Goal: Task Accomplishment & Management: Manage account settings

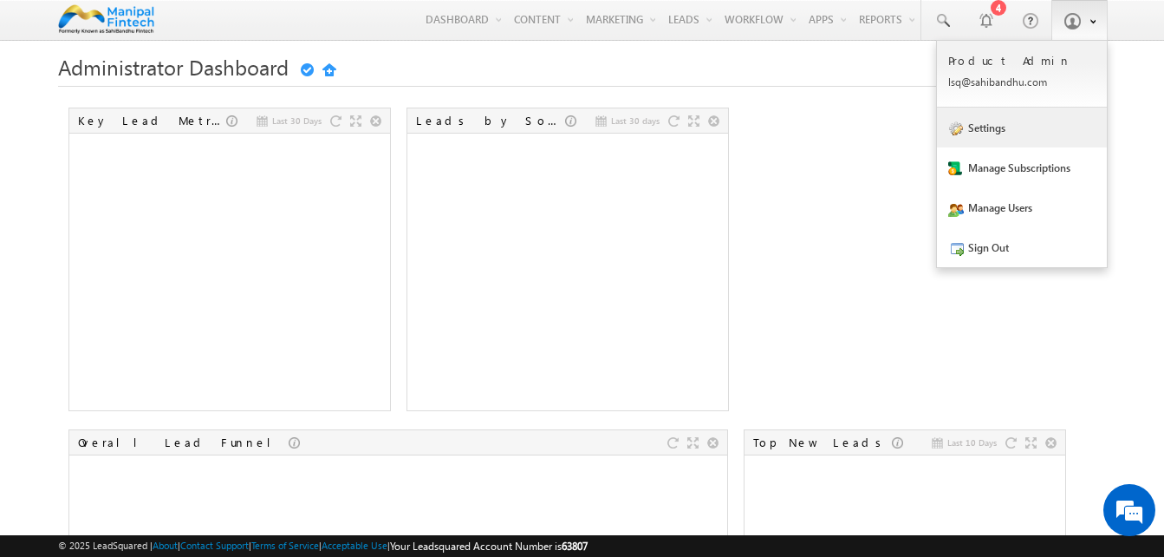
click at [1048, 118] on link "Settings" at bounding box center [1022, 128] width 170 height 40
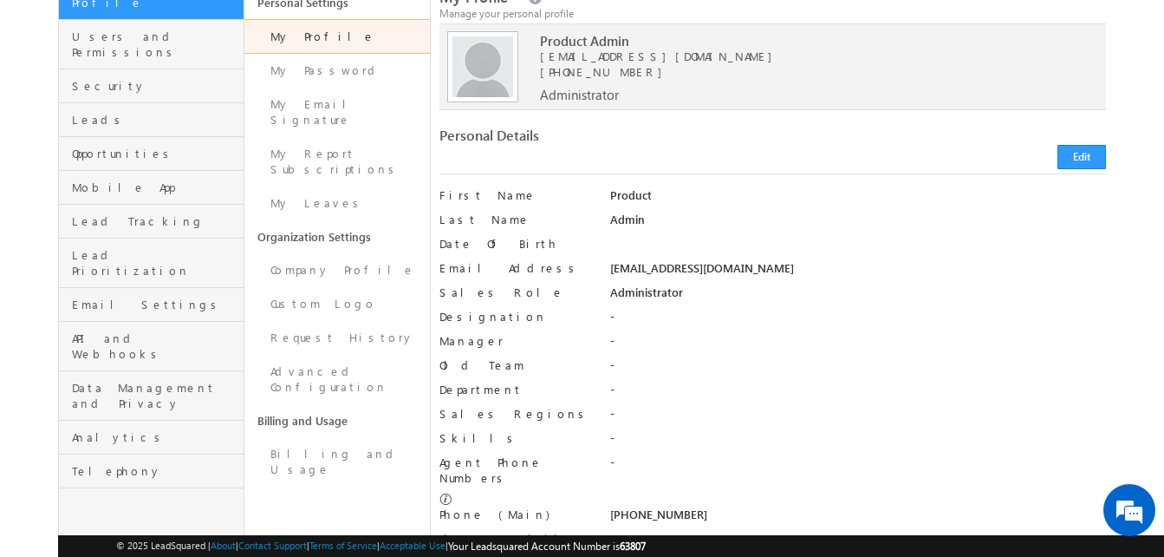
scroll to position [82, 0]
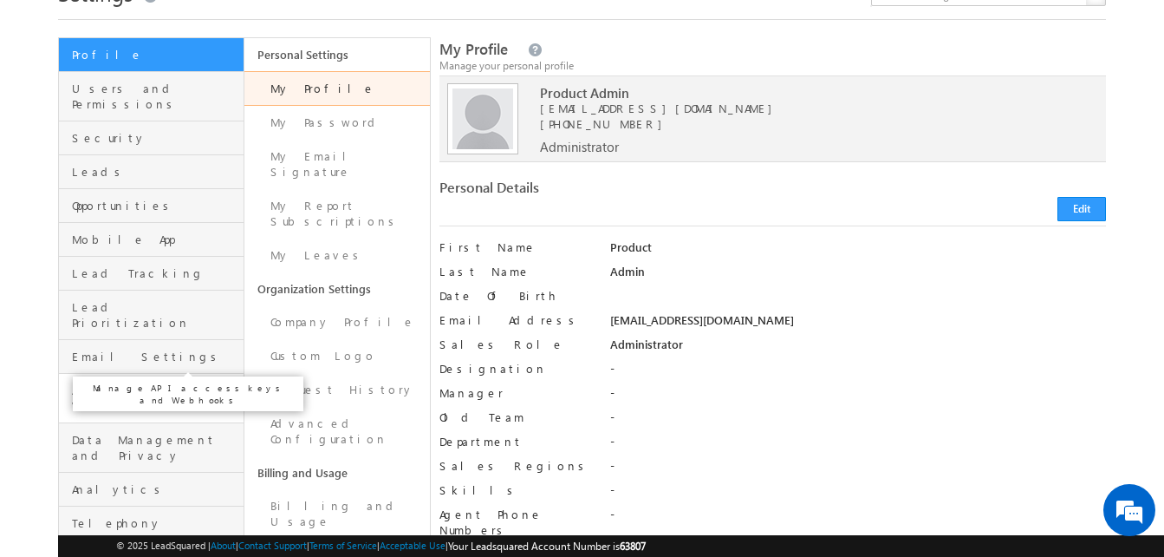
click at [145, 382] on span "API and Webhooks" at bounding box center [155, 397] width 167 height 31
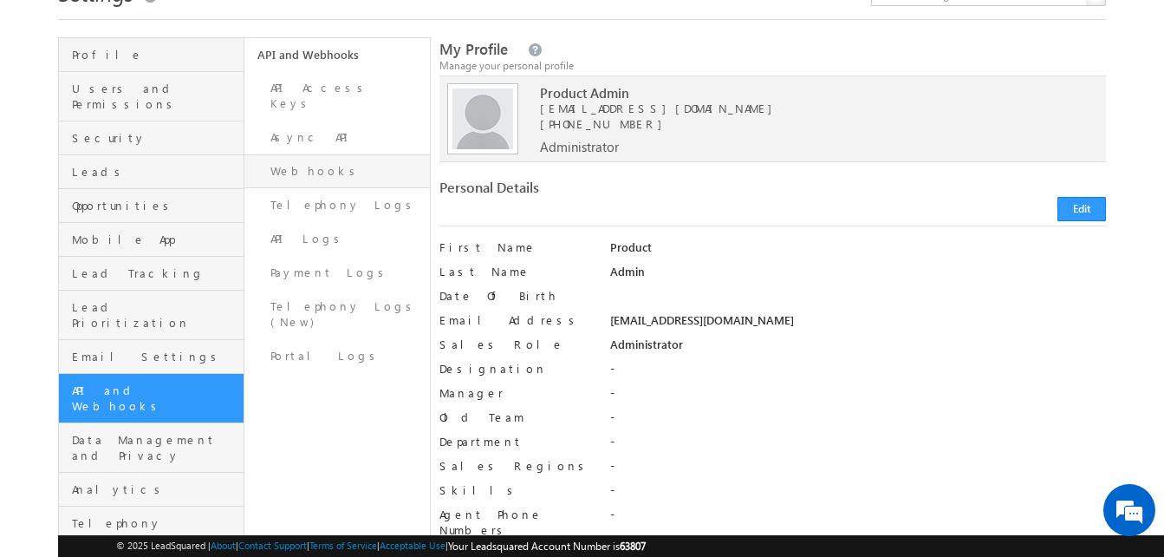
click at [335, 154] on link "Webhooks" at bounding box center [338, 171] width 186 height 34
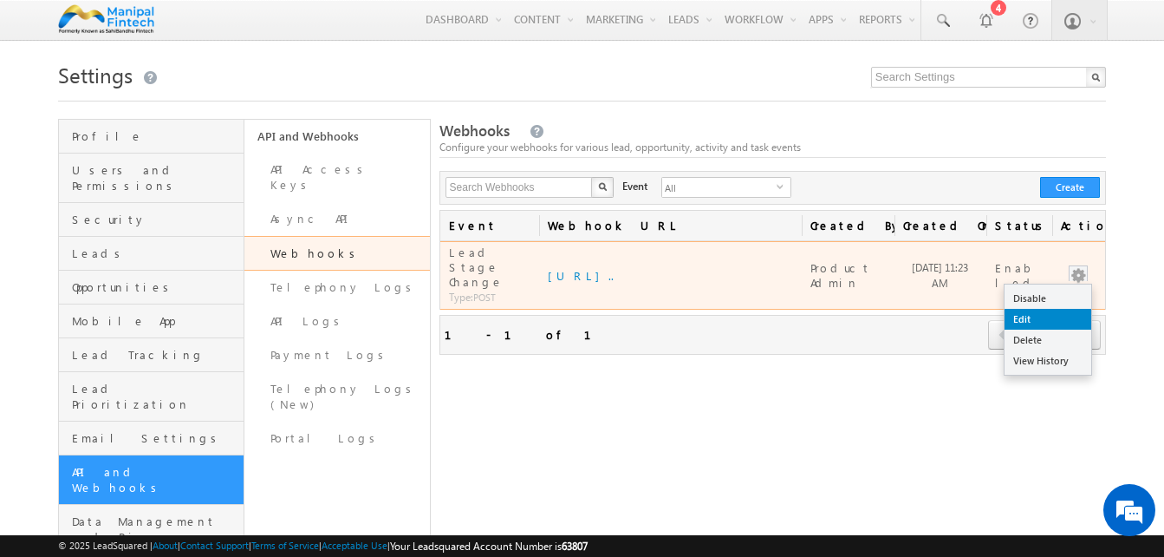
click at [1035, 310] on link "Edit" at bounding box center [1048, 319] width 87 height 21
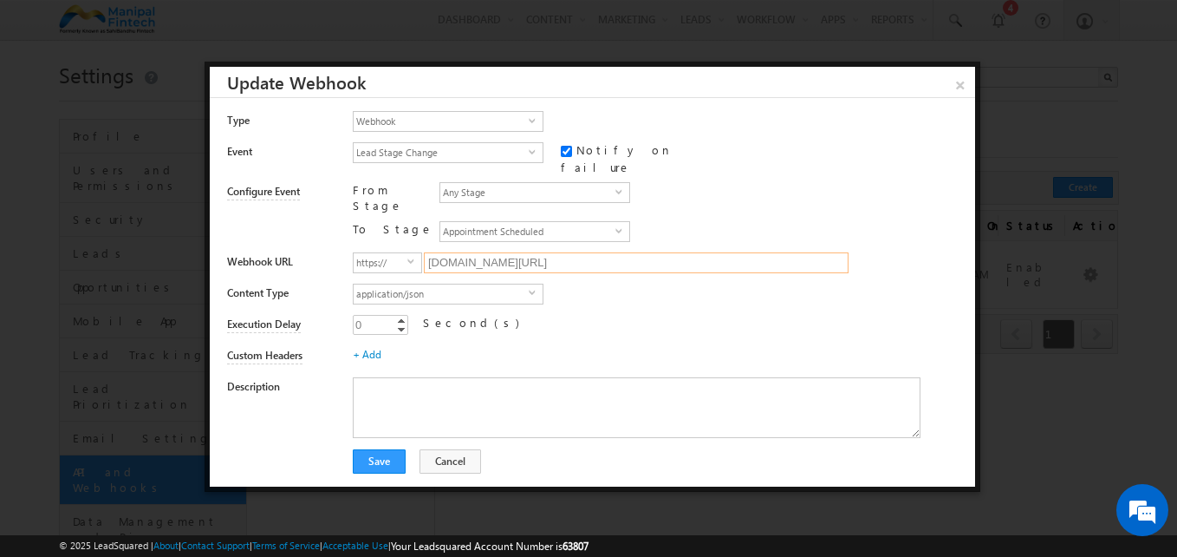
click at [786, 252] on input "uatcallcentersnaapi.sahibandhu.com/api/FixAppointment/CallBack" at bounding box center [636, 262] width 425 height 21
paste input "https://scanmail.trustwave.com/?c=7661&d=pdu55i0T4yDbps8evrjW0VRiqbT92JGaVzAzkV…"
paste input "devcallcenterportal.banksekure"
type input "devcallcenterportal.banksekure.com/api/FixAppointment/CallBack"
click at [377, 449] on button "Save" at bounding box center [379, 461] width 53 height 24
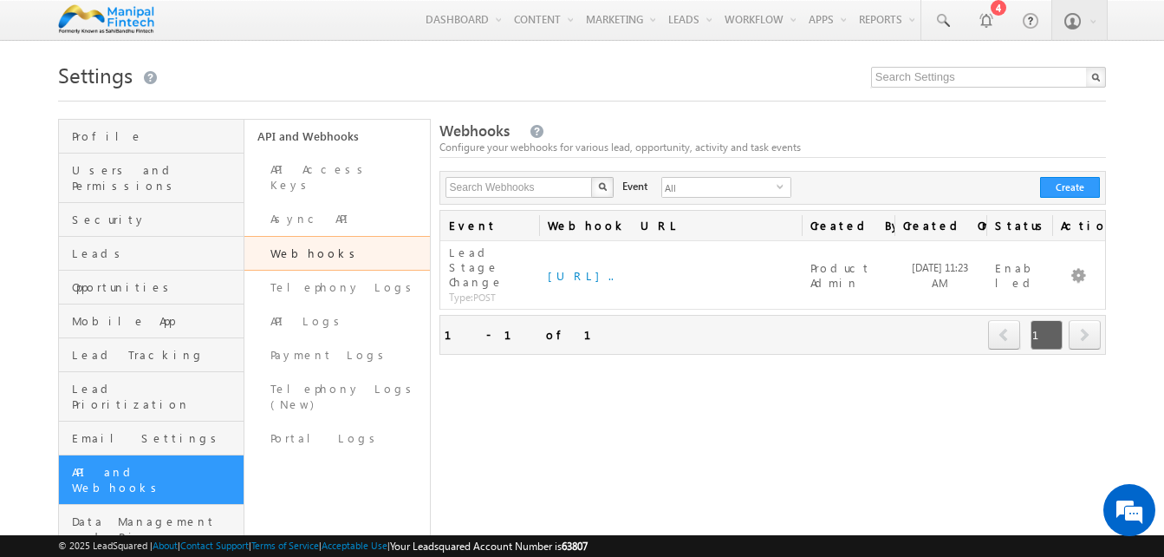
click at [908, 176] on div "Search Webhooks X 0 results found Event All select Create" at bounding box center [774, 188] width 668 height 34
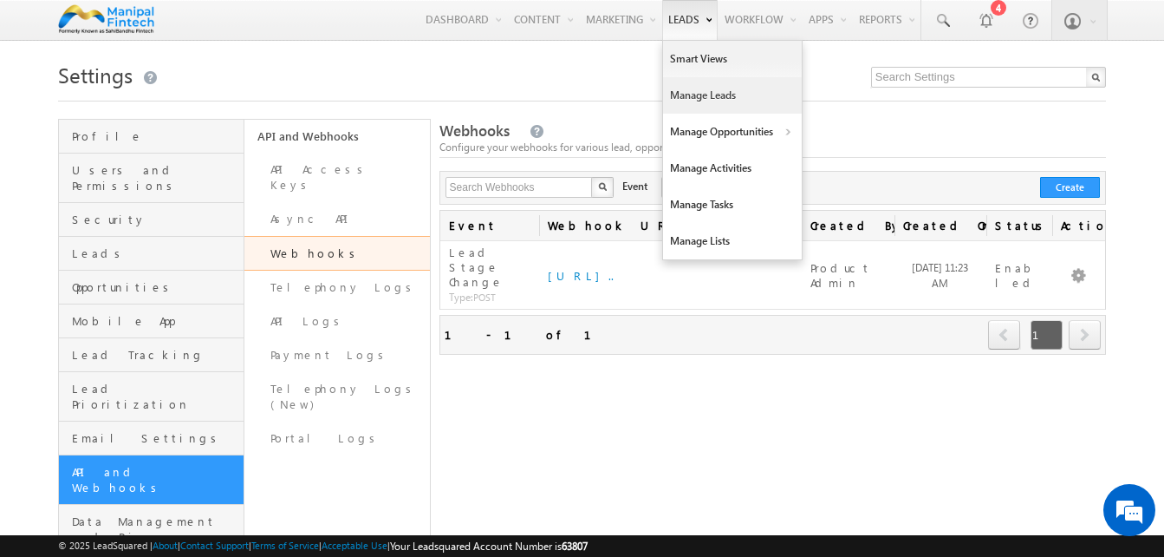
click at [695, 101] on link "Manage Leads" at bounding box center [732, 95] width 139 height 36
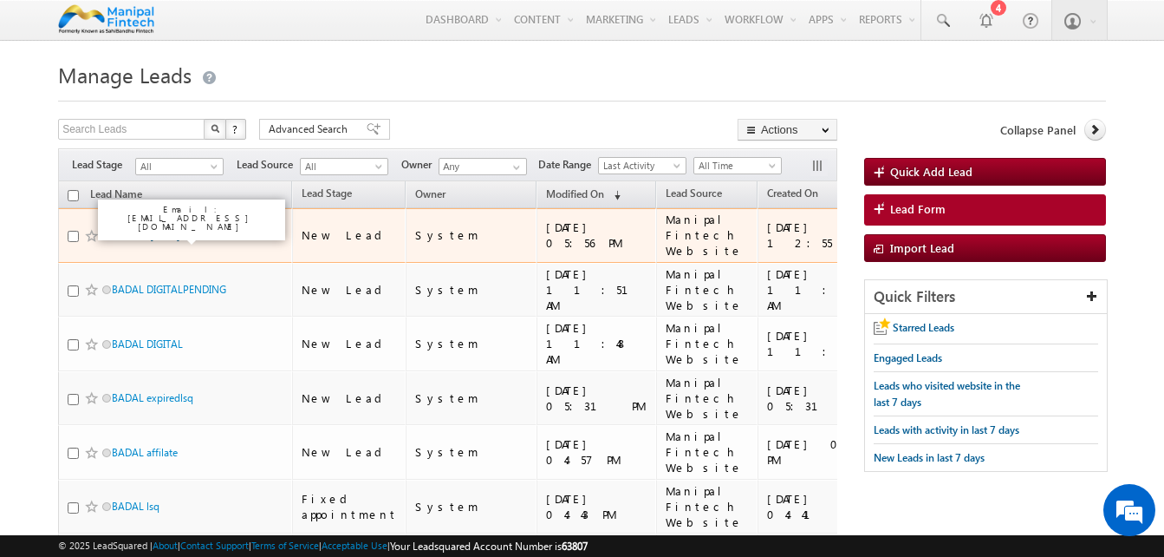
click at [165, 236] on link "sumitsir [DATE]" at bounding box center [146, 235] width 68 height 13
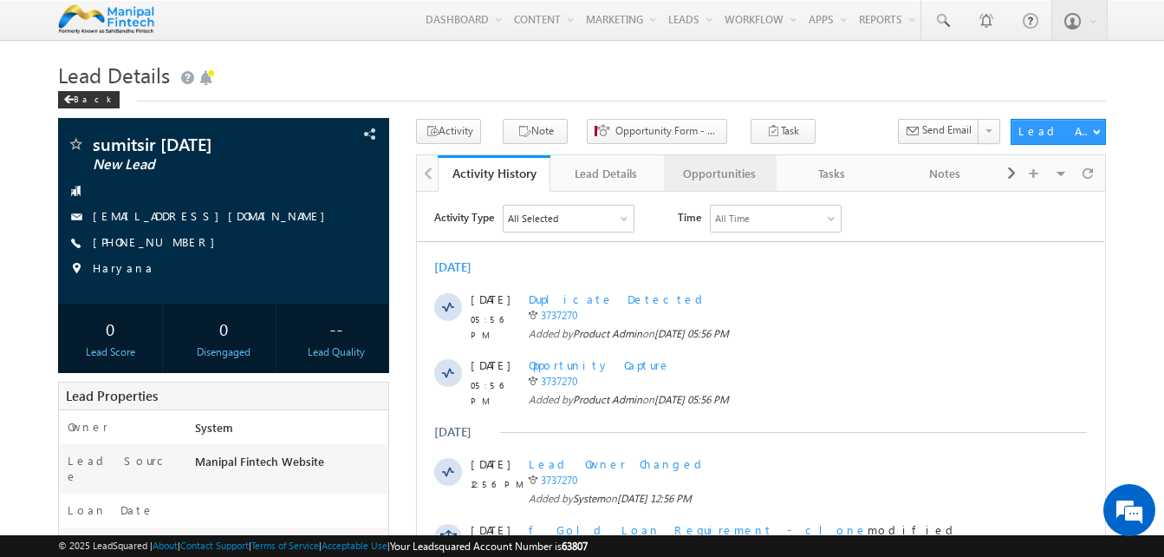
click at [740, 170] on div "Opportunities" at bounding box center [719, 173] width 83 height 21
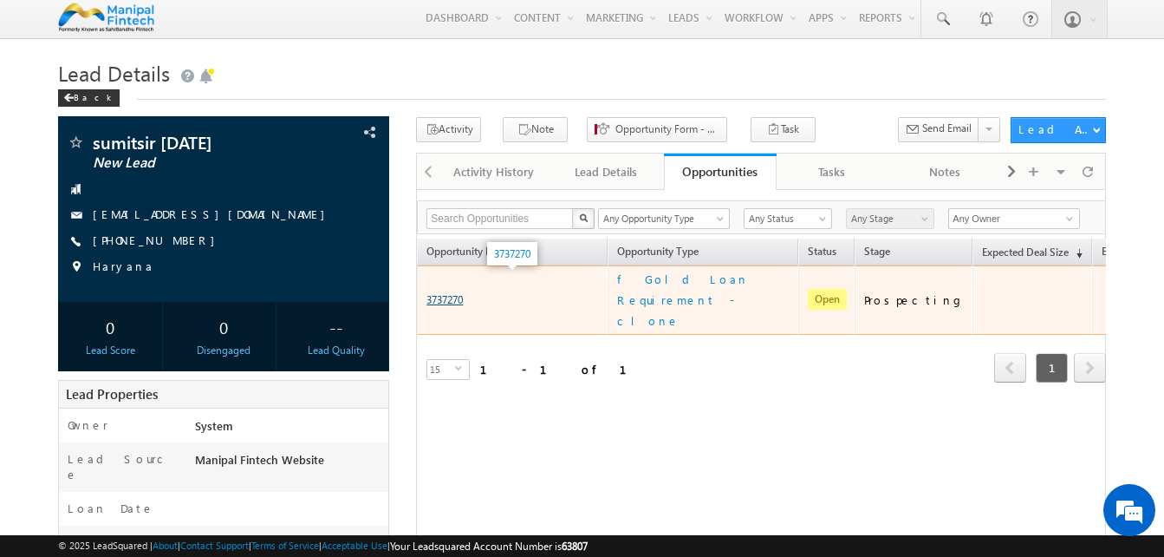
click at [447, 293] on link "3737270" at bounding box center [445, 299] width 36 height 13
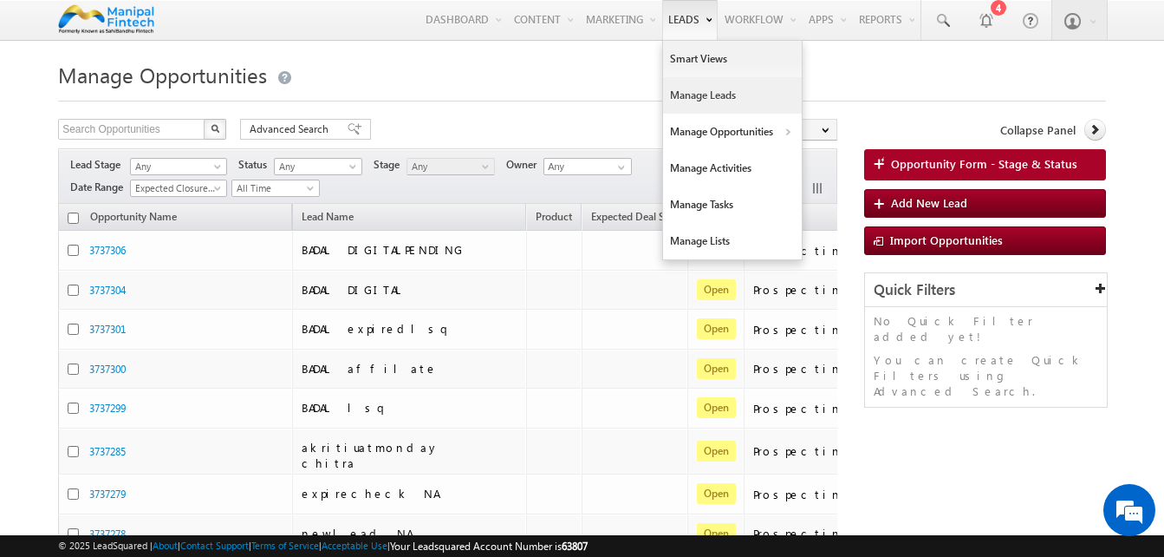
click at [678, 84] on link "Manage Leads" at bounding box center [732, 95] width 139 height 36
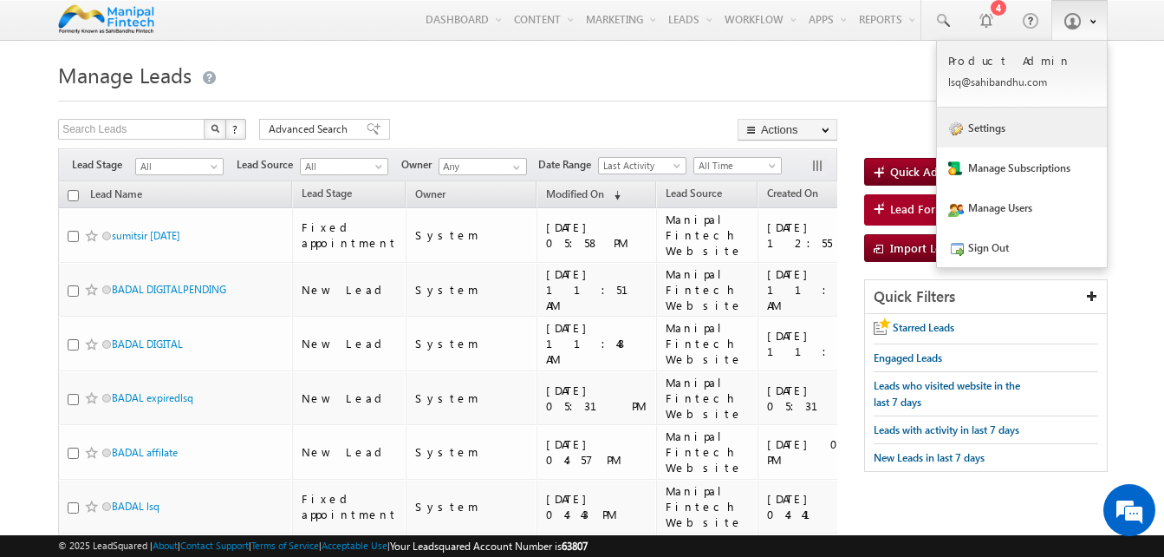
click at [1008, 121] on link "Settings" at bounding box center [1022, 128] width 170 height 40
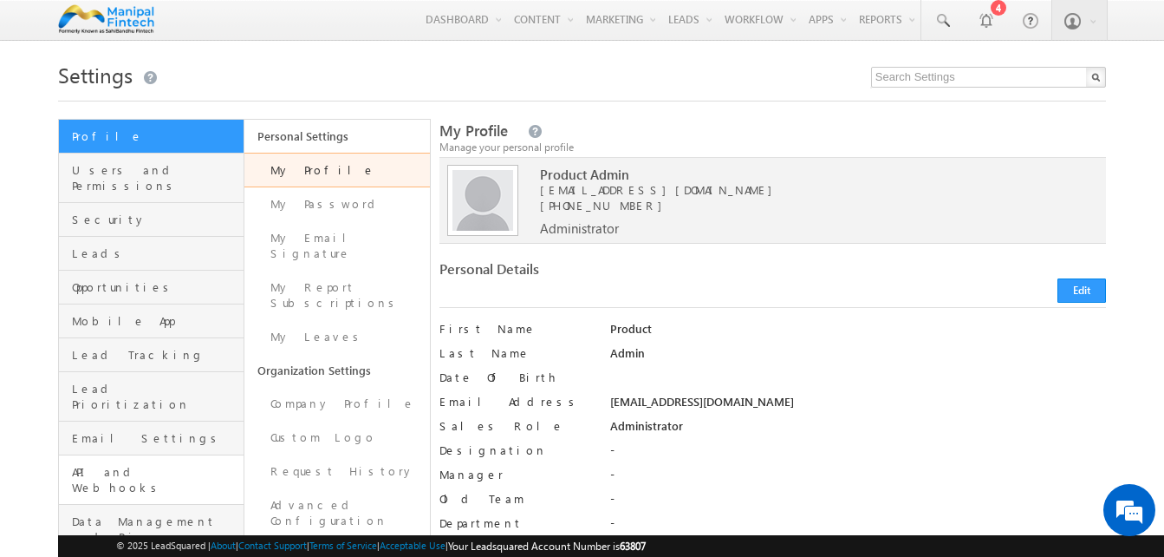
click at [148, 455] on link "API and Webhooks" at bounding box center [151, 479] width 185 height 49
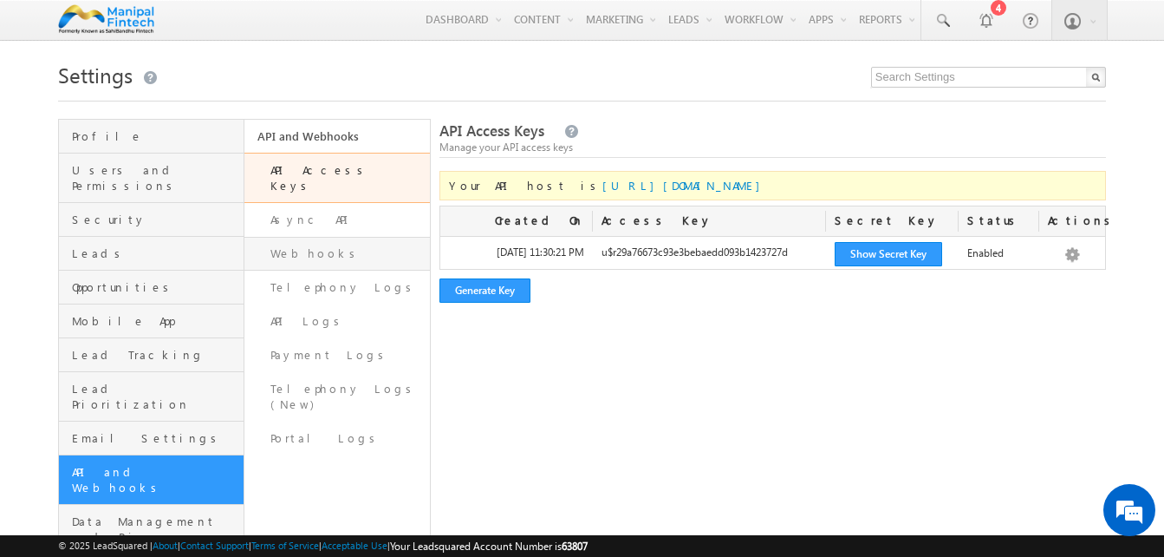
click at [357, 237] on link "Webhooks" at bounding box center [338, 254] width 186 height 34
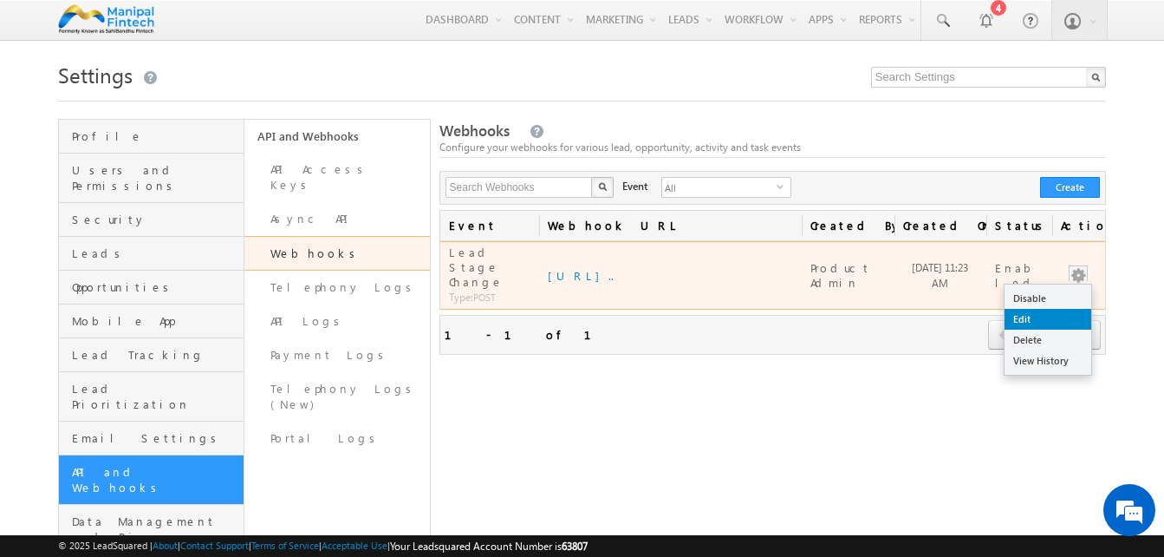
click at [1040, 317] on link "Edit" at bounding box center [1048, 319] width 87 height 21
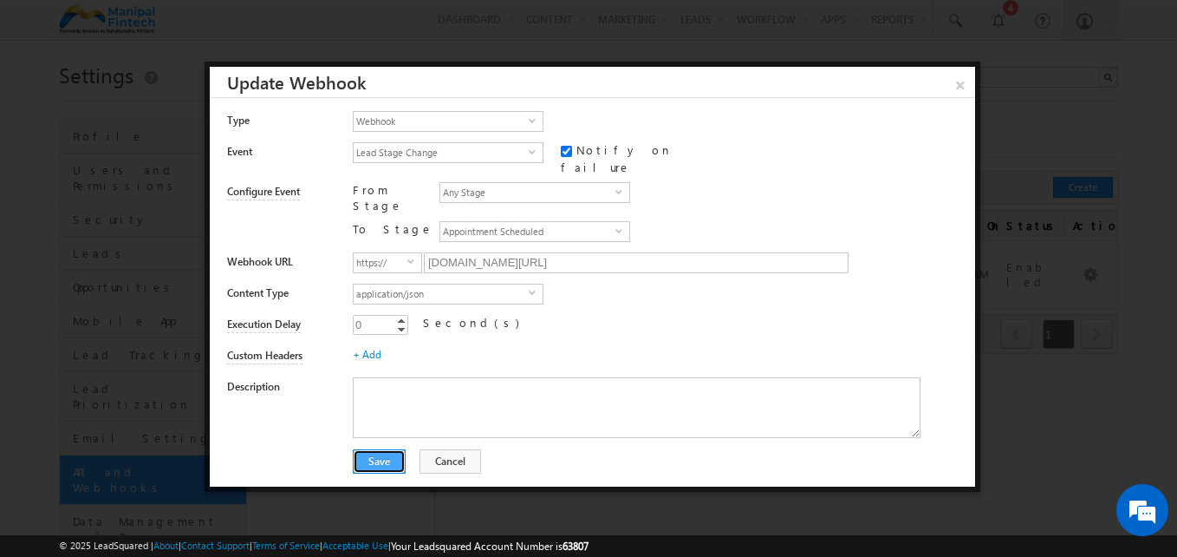
click at [377, 449] on button "Save" at bounding box center [379, 461] width 53 height 24
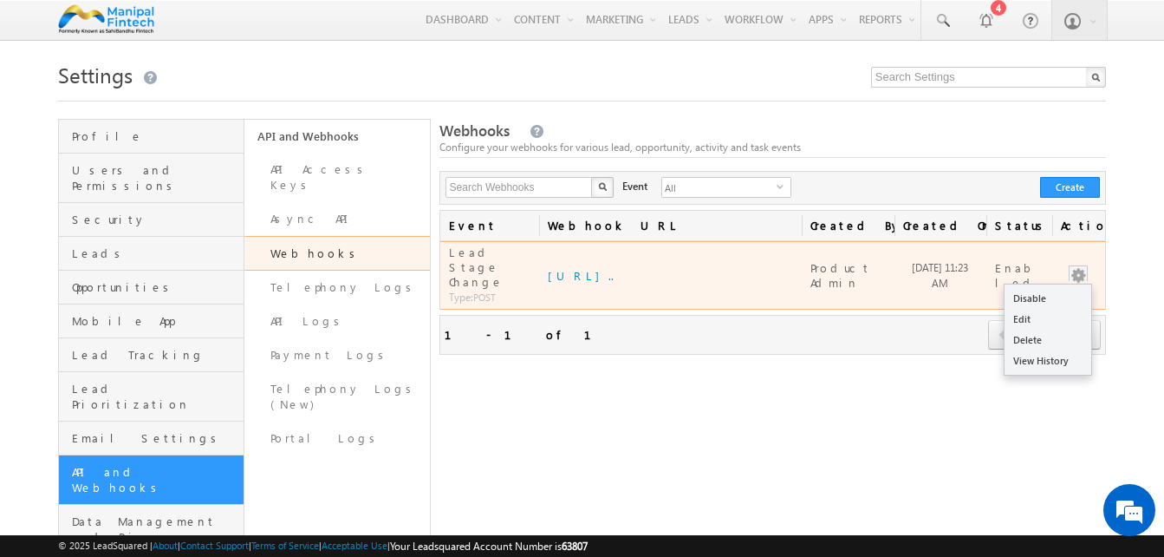
click at [1077, 267] on button "button" at bounding box center [1078, 275] width 17 height 17
click at [1069, 288] on link "Disable" at bounding box center [1048, 298] width 87 height 21
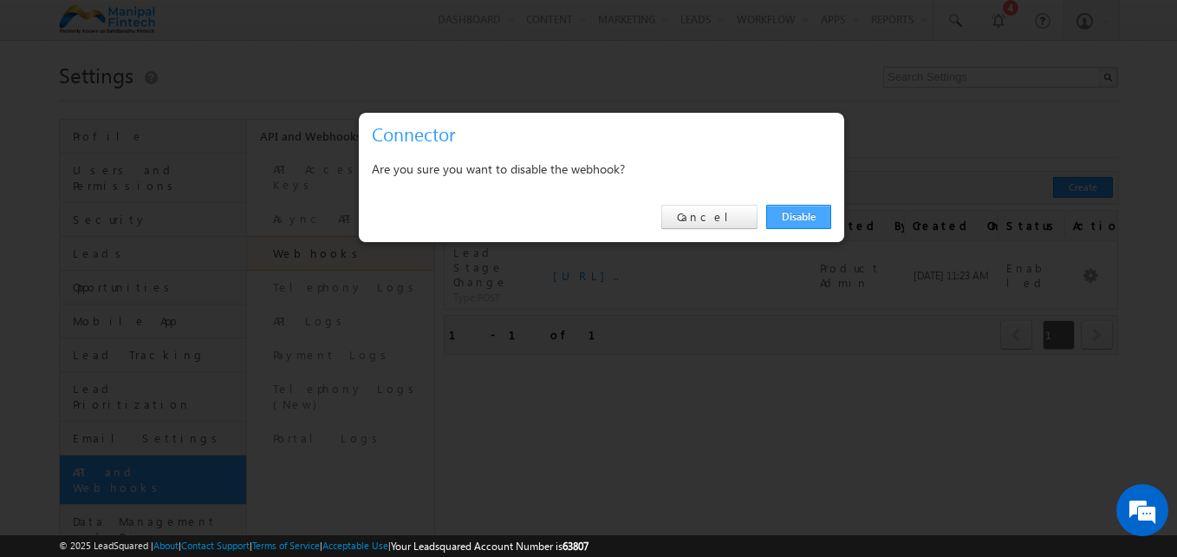
click at [811, 212] on link "Disable" at bounding box center [799, 217] width 65 height 24
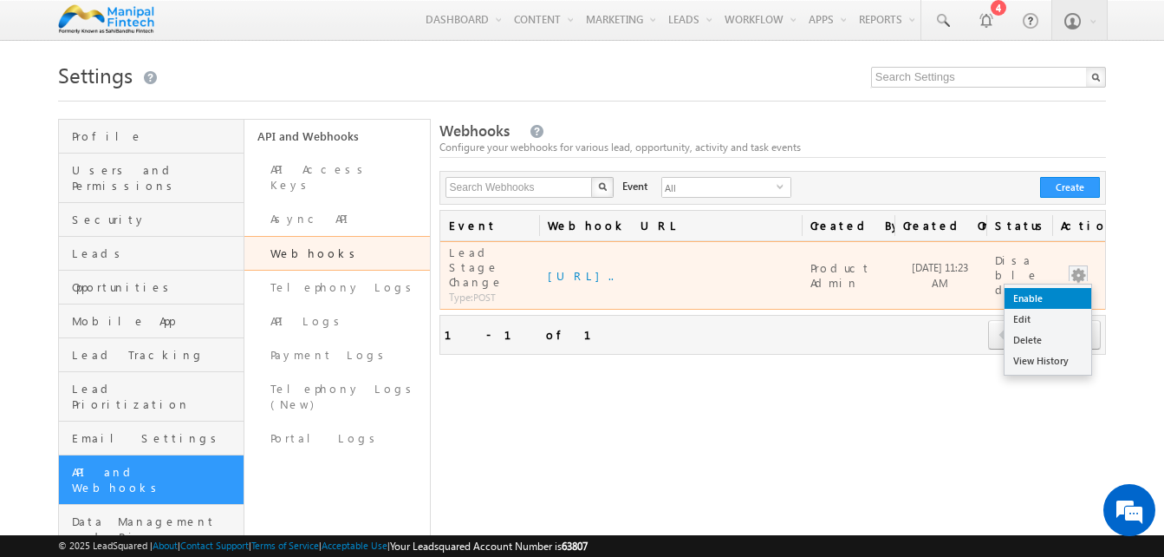
click at [1054, 288] on link "Enable" at bounding box center [1048, 298] width 87 height 21
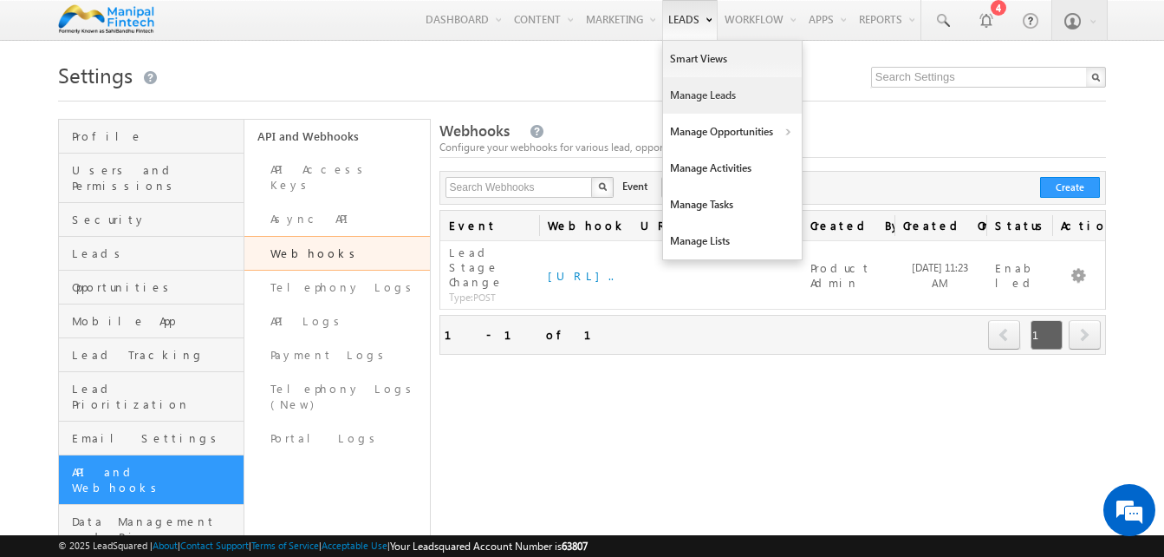
click at [703, 88] on link "Manage Leads" at bounding box center [732, 95] width 139 height 36
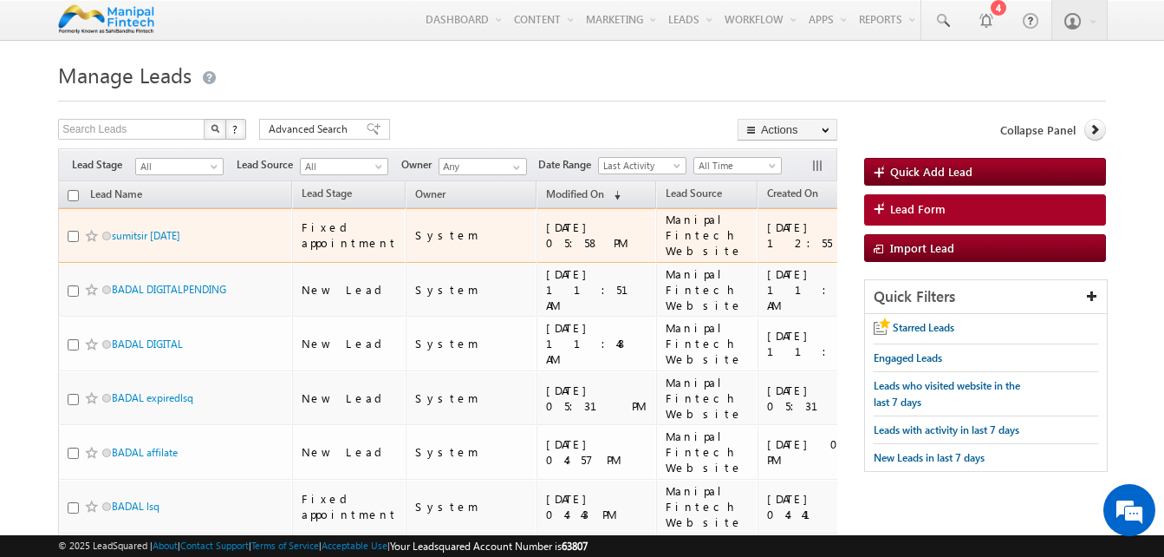
click at [767, 232] on div "10/04/2025 12:55 PM" at bounding box center [822, 234] width 110 height 31
click at [153, 232] on link "sumitsir Saturday" at bounding box center [146, 235] width 68 height 13
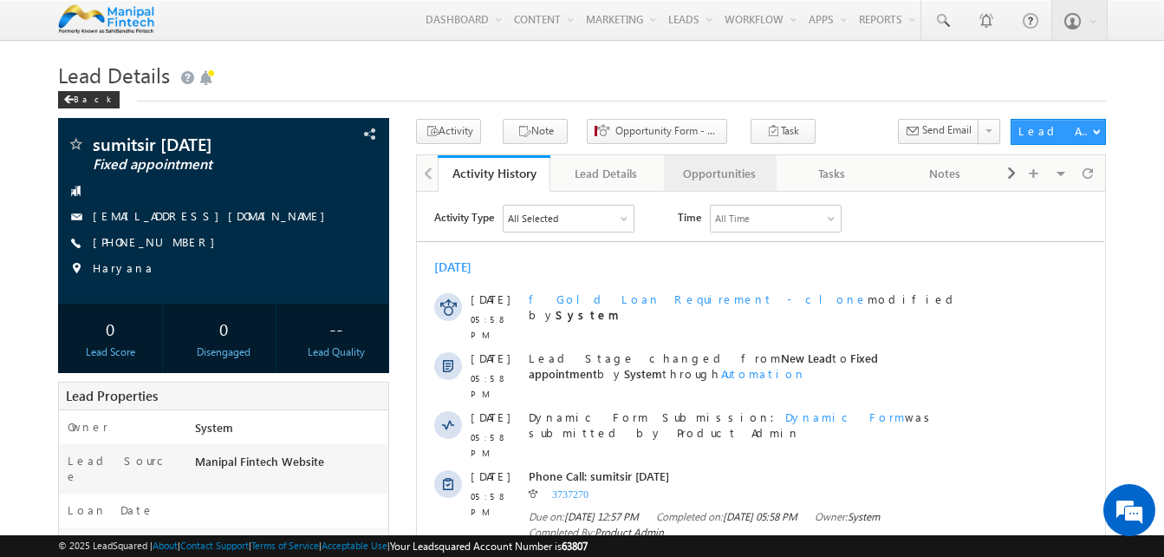
click at [728, 192] on link "Opportunities" at bounding box center [720, 173] width 113 height 36
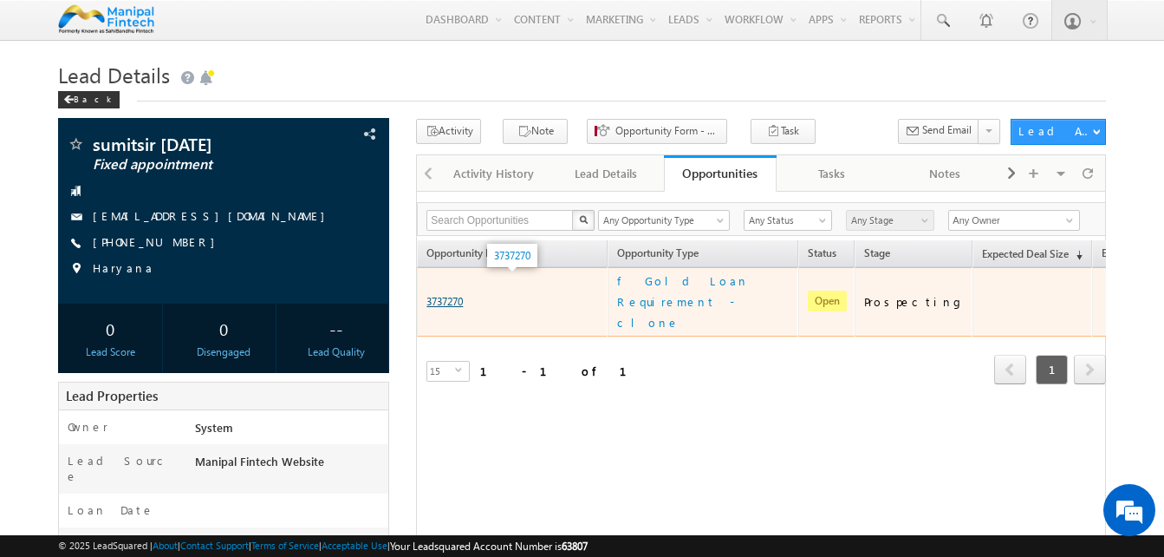
click at [450, 295] on link "3737270" at bounding box center [445, 301] width 36 height 13
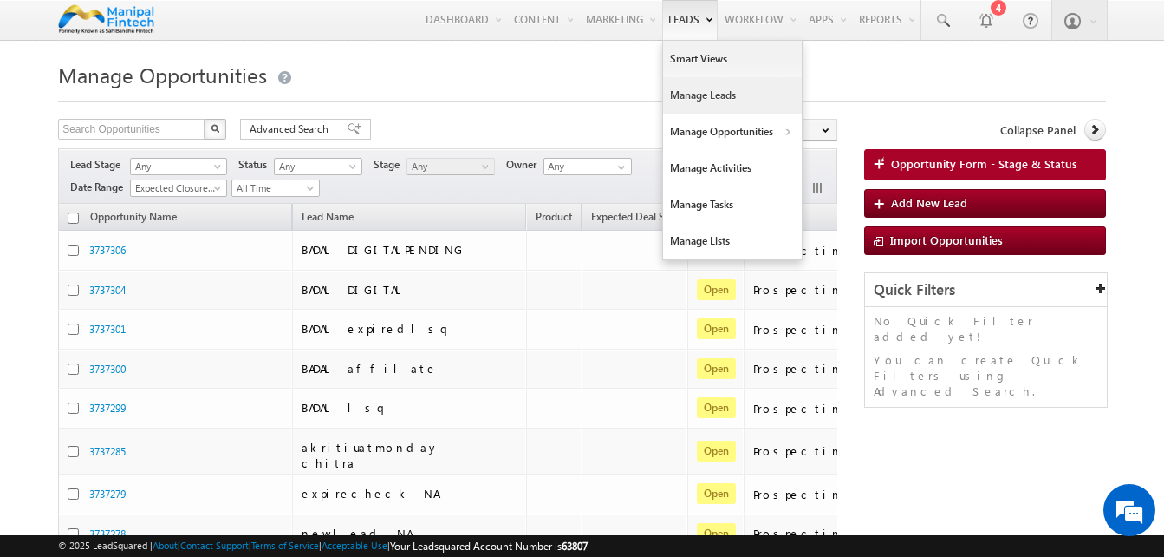
click at [695, 91] on link "Manage Leads" at bounding box center [732, 95] width 139 height 36
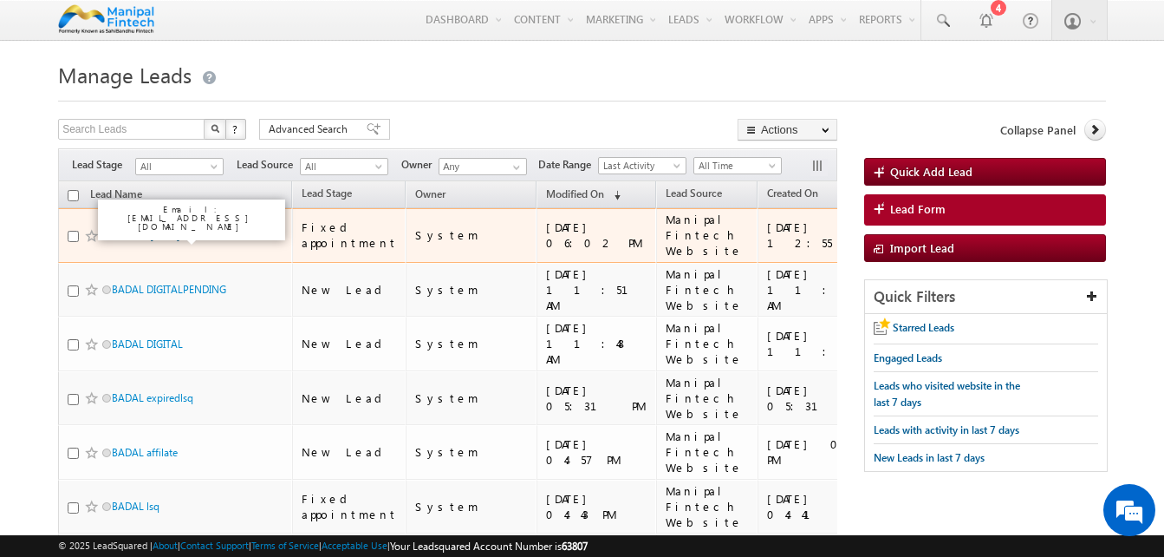
click at [129, 234] on link "sumitsir [DATE]" at bounding box center [146, 235] width 68 height 13
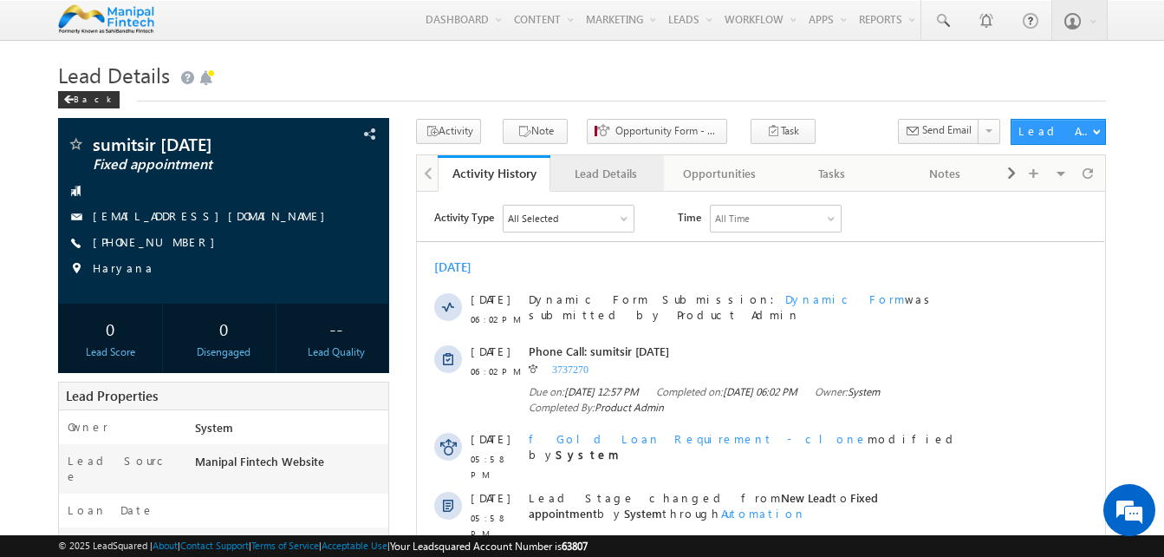
click at [634, 182] on div "Lead Details" at bounding box center [605, 173] width 83 height 21
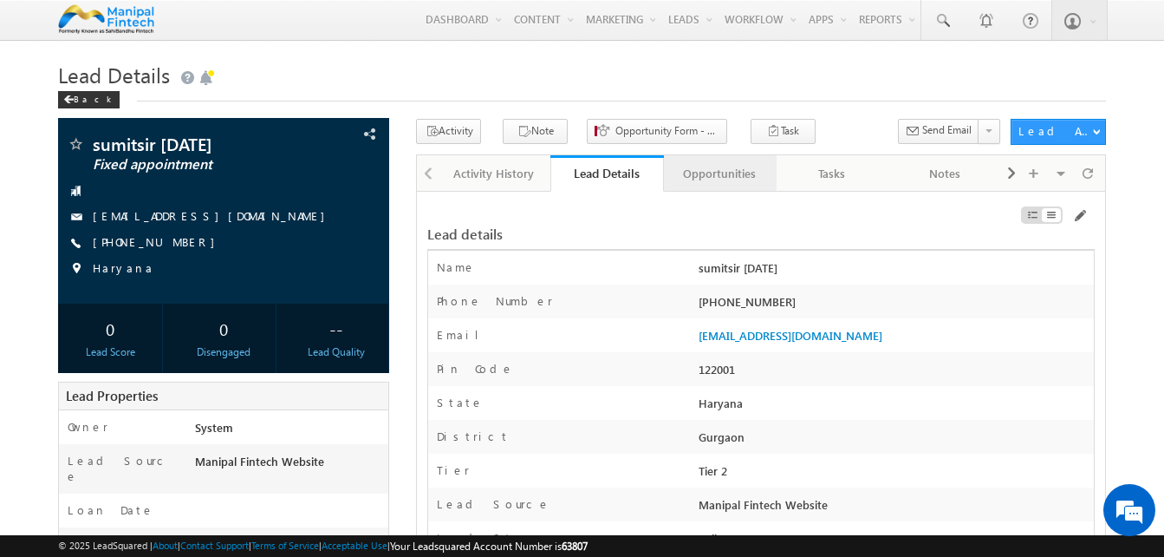
click at [717, 180] on div "Opportunities" at bounding box center [719, 173] width 83 height 21
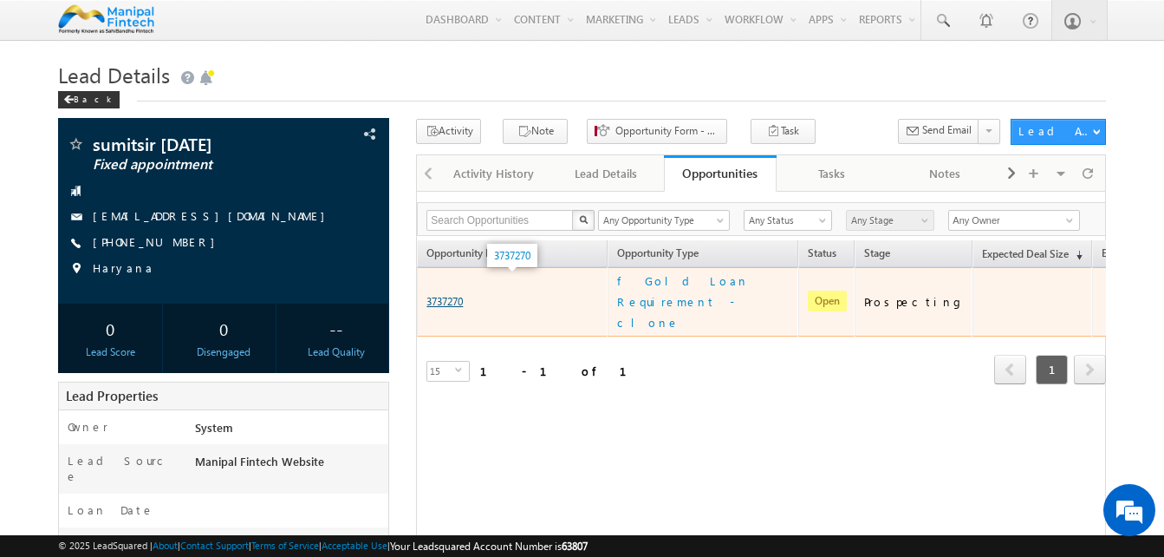
click at [458, 295] on link "3737270" at bounding box center [445, 301] width 36 height 13
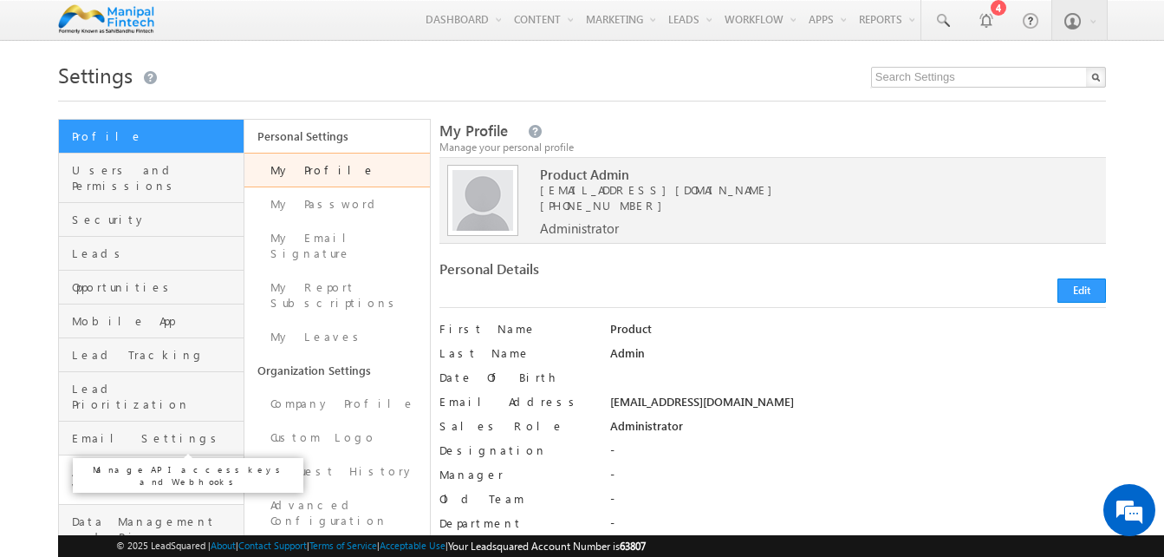
click at [133, 464] on span "API and Webhooks" at bounding box center [155, 479] width 167 height 31
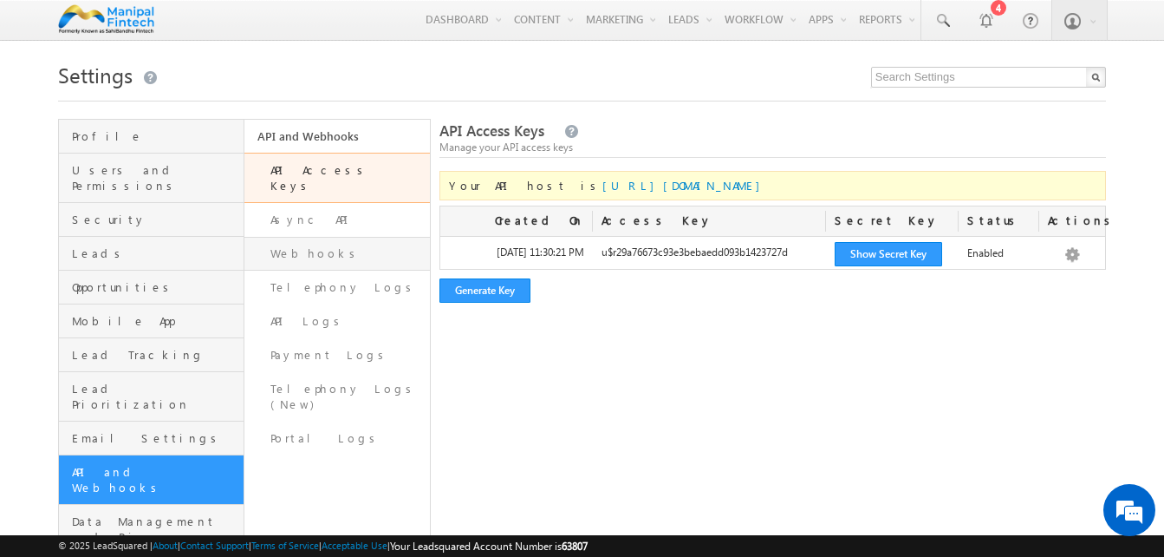
click at [324, 242] on link "Webhooks" at bounding box center [338, 254] width 186 height 34
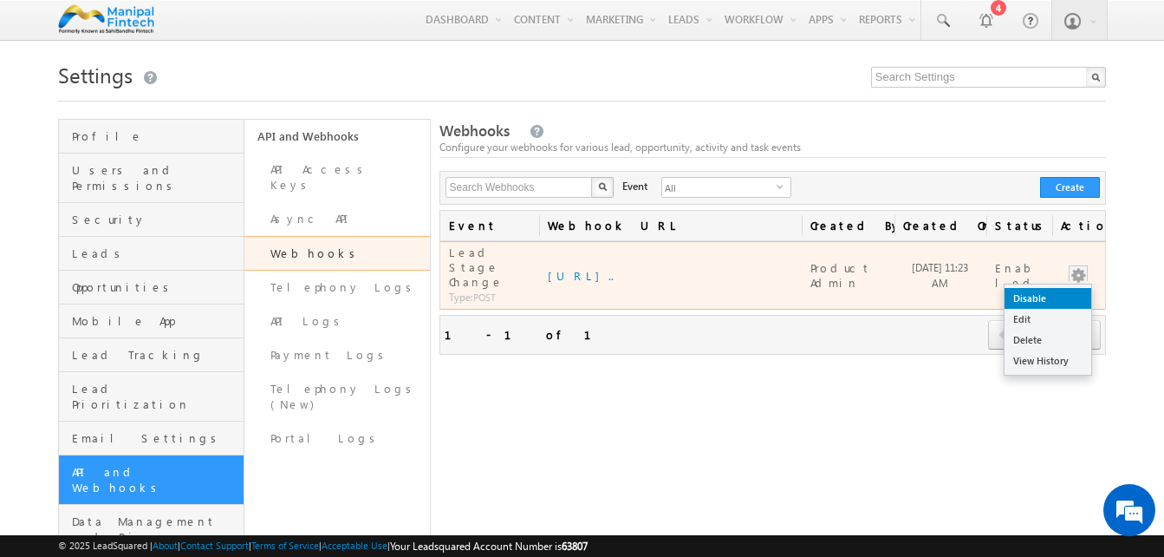
click at [1054, 299] on link "Disable" at bounding box center [1048, 298] width 87 height 21
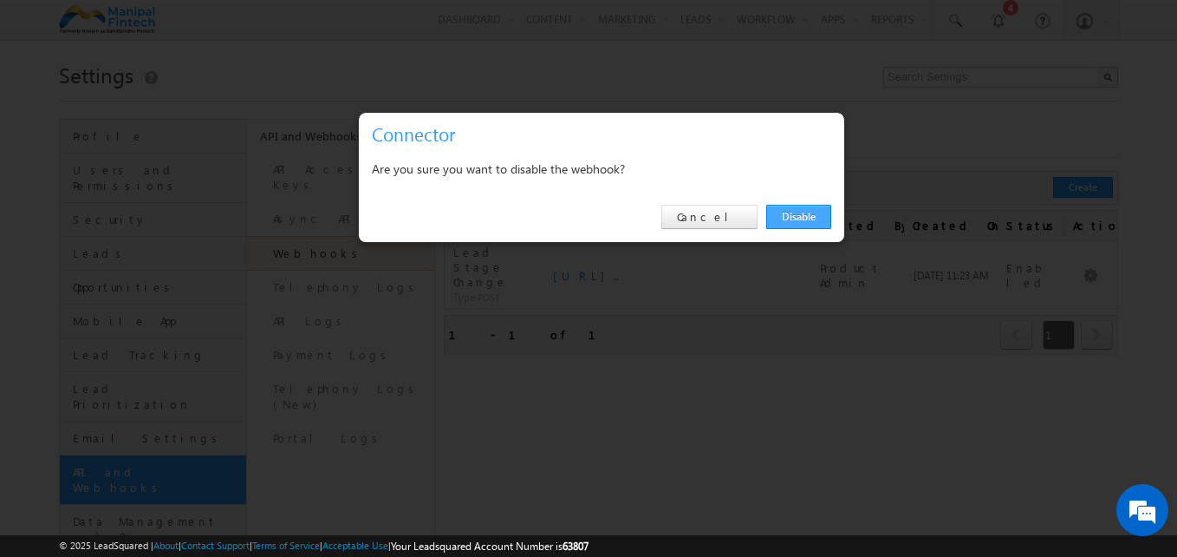
click at [813, 212] on link "Disable" at bounding box center [799, 217] width 65 height 24
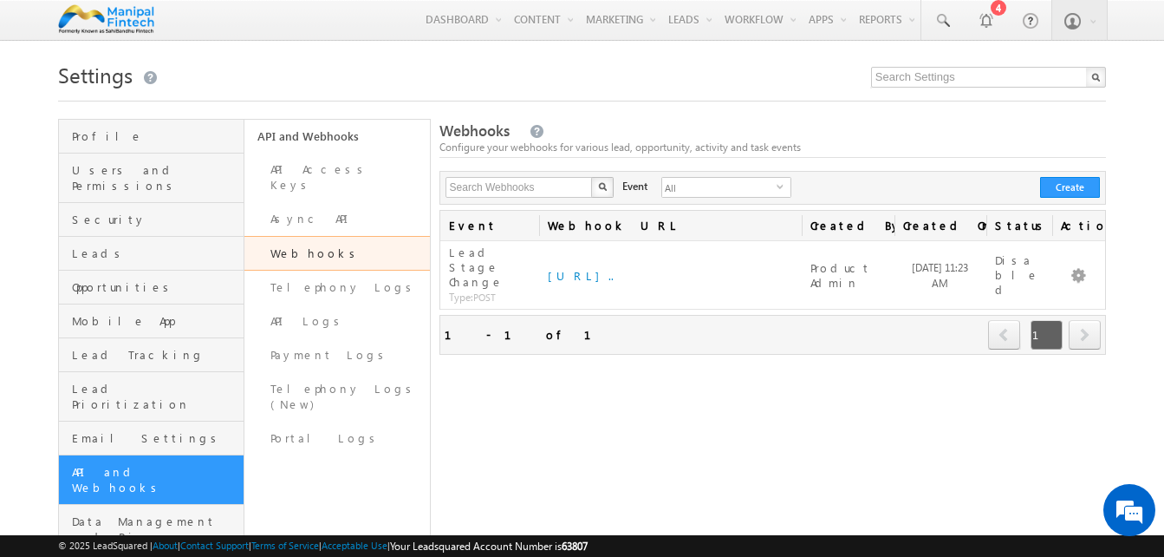
drag, startPoint x: 1081, startPoint y: 266, endPoint x: 1051, endPoint y: 310, distance: 52.9
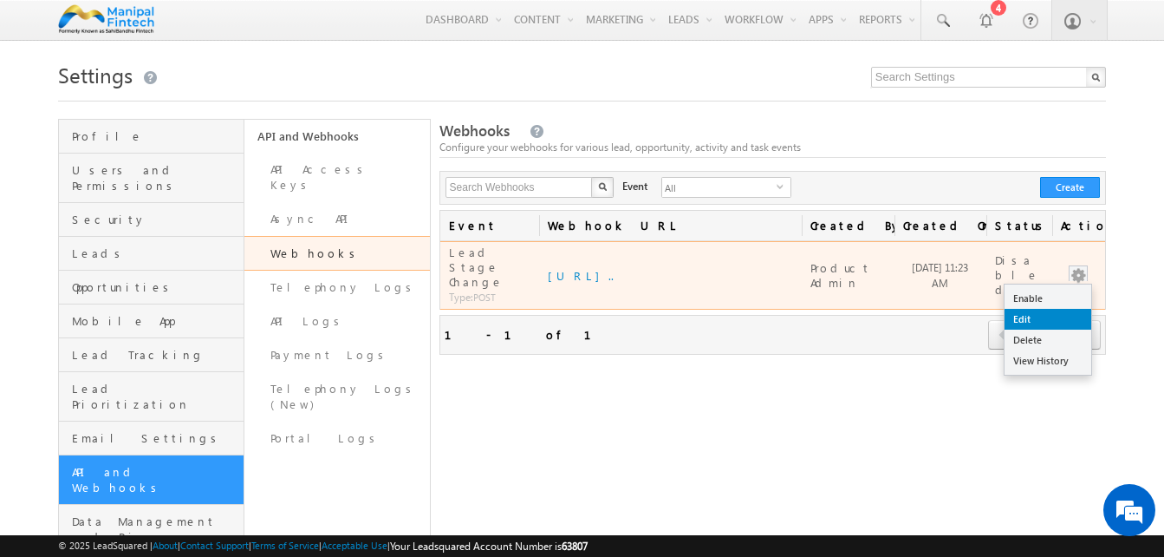
click at [1054, 311] on link "Edit" at bounding box center [1048, 319] width 87 height 21
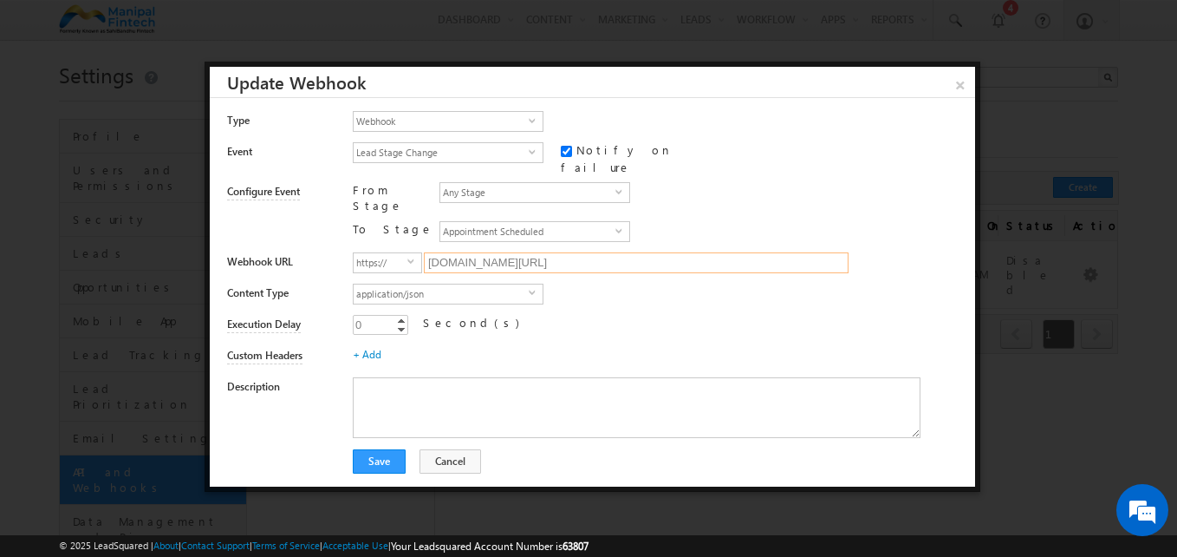
drag, startPoint x: 763, startPoint y: 245, endPoint x: 345, endPoint y: 232, distance: 418.2
click at [345, 245] on div "Webhook URL https:// select https:// devcallcenterportal.banksekure.com/api/Fix…" at bounding box center [594, 260] width 735 height 31
paste input "uatcallcentersnaapi.sahibandhu"
type input "uatcallcentersnaapi.sahibandhu.com/api/FixAppointment/CallBack"
click at [385, 449] on button "Save" at bounding box center [379, 461] width 53 height 24
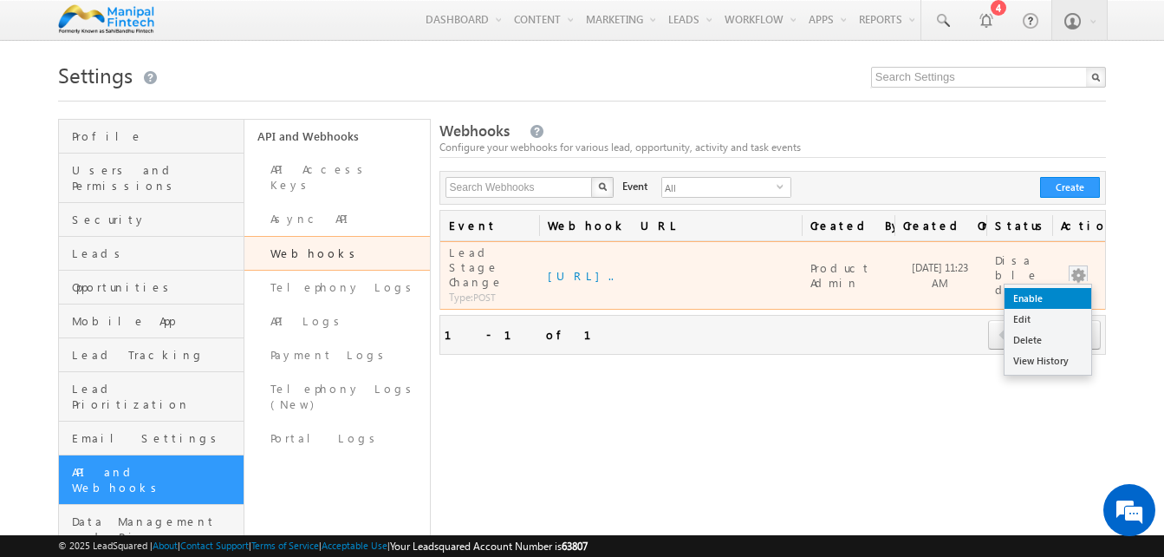
click at [1059, 288] on link "Enable" at bounding box center [1048, 298] width 87 height 21
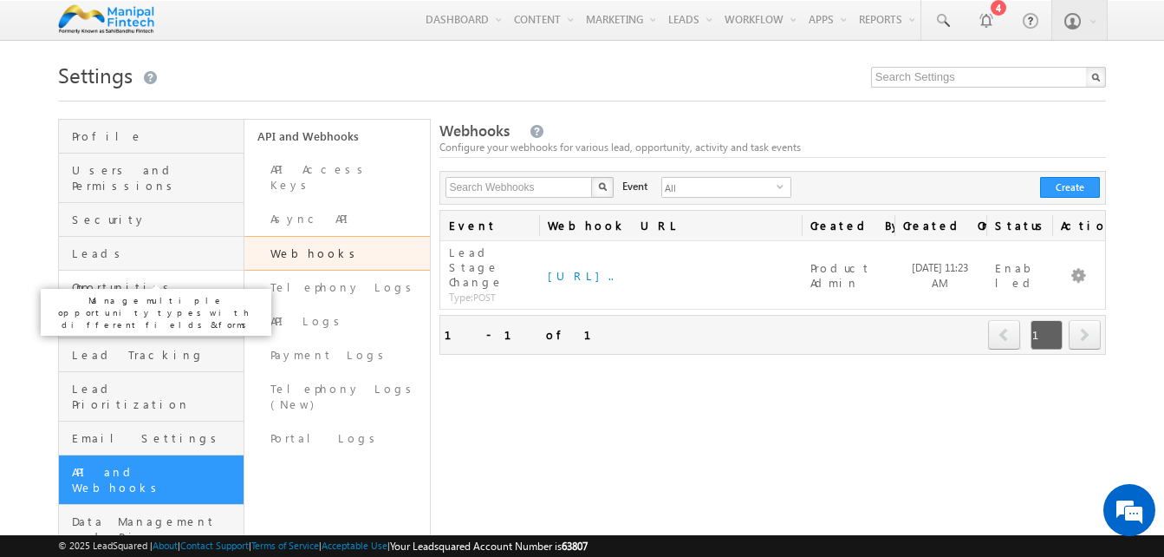
click at [134, 279] on span "Opportunities" at bounding box center [155, 287] width 167 height 16
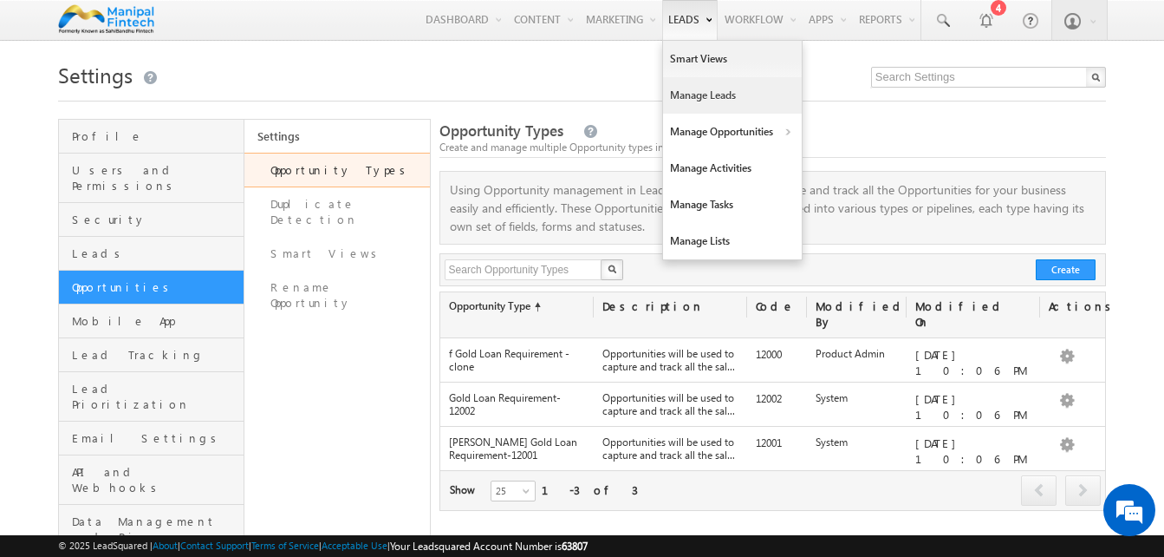
click at [708, 95] on link "Manage Leads" at bounding box center [732, 95] width 139 height 36
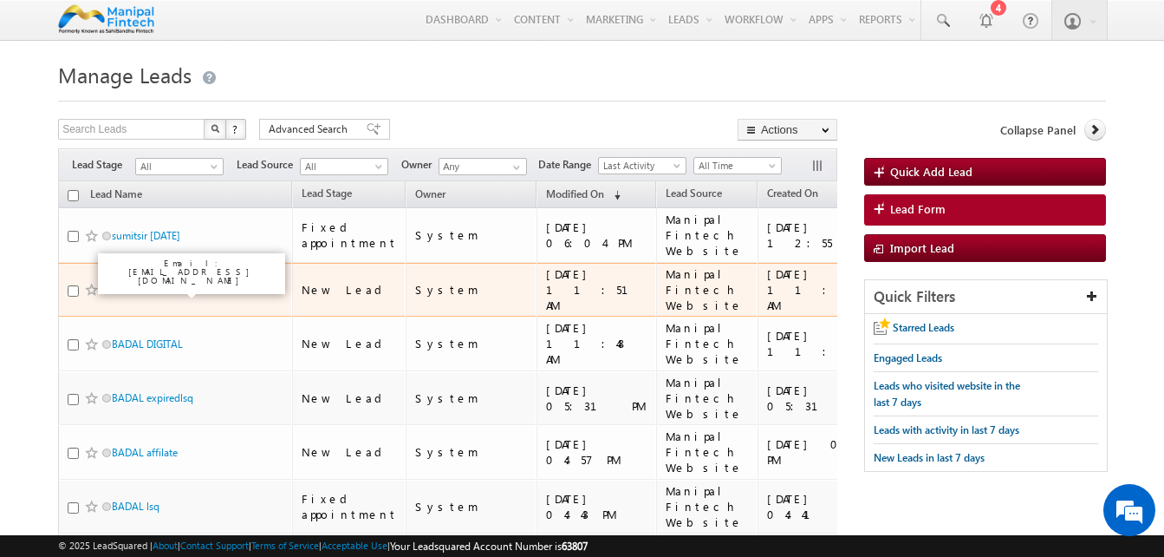
click at [172, 291] on link "BADAL DIGITALPENDING" at bounding box center [169, 289] width 114 height 13
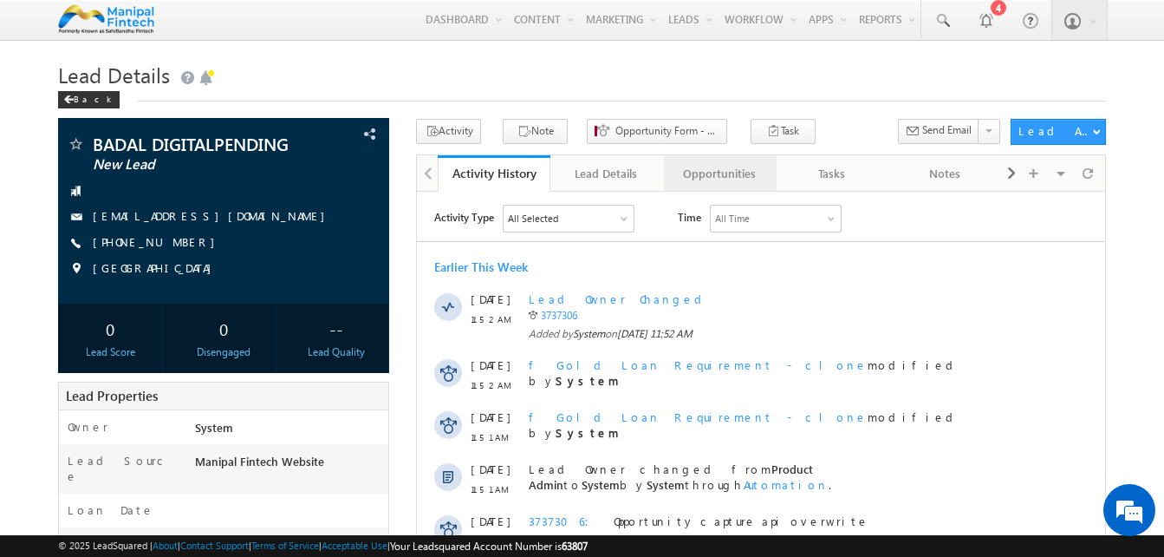
click at [724, 172] on div "Opportunities" at bounding box center [719, 173] width 83 height 21
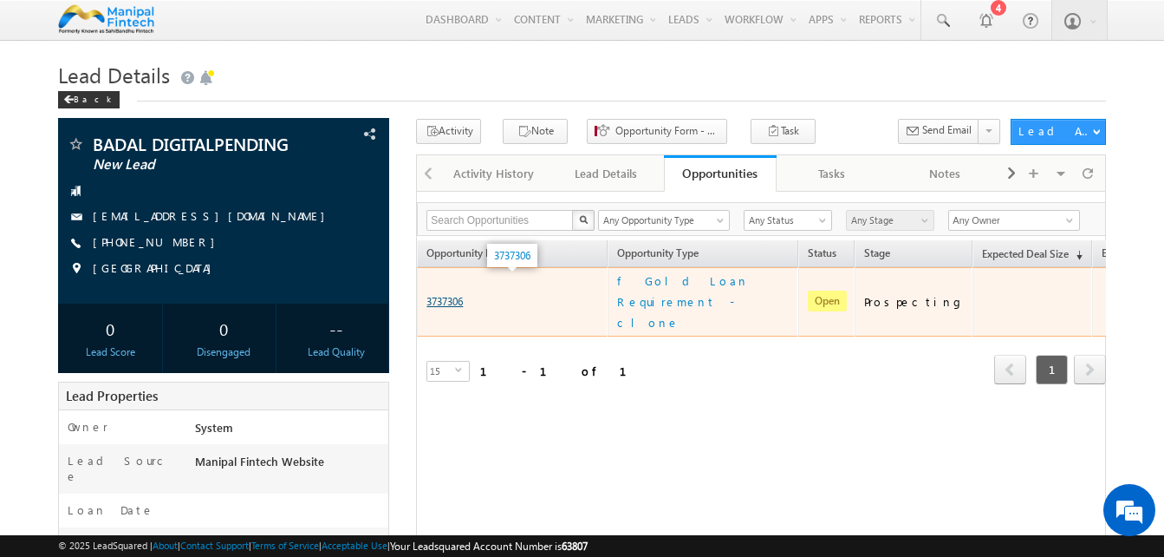
click at [463, 295] on link "3737306" at bounding box center [445, 301] width 36 height 13
